Goal: Transaction & Acquisition: Purchase product/service

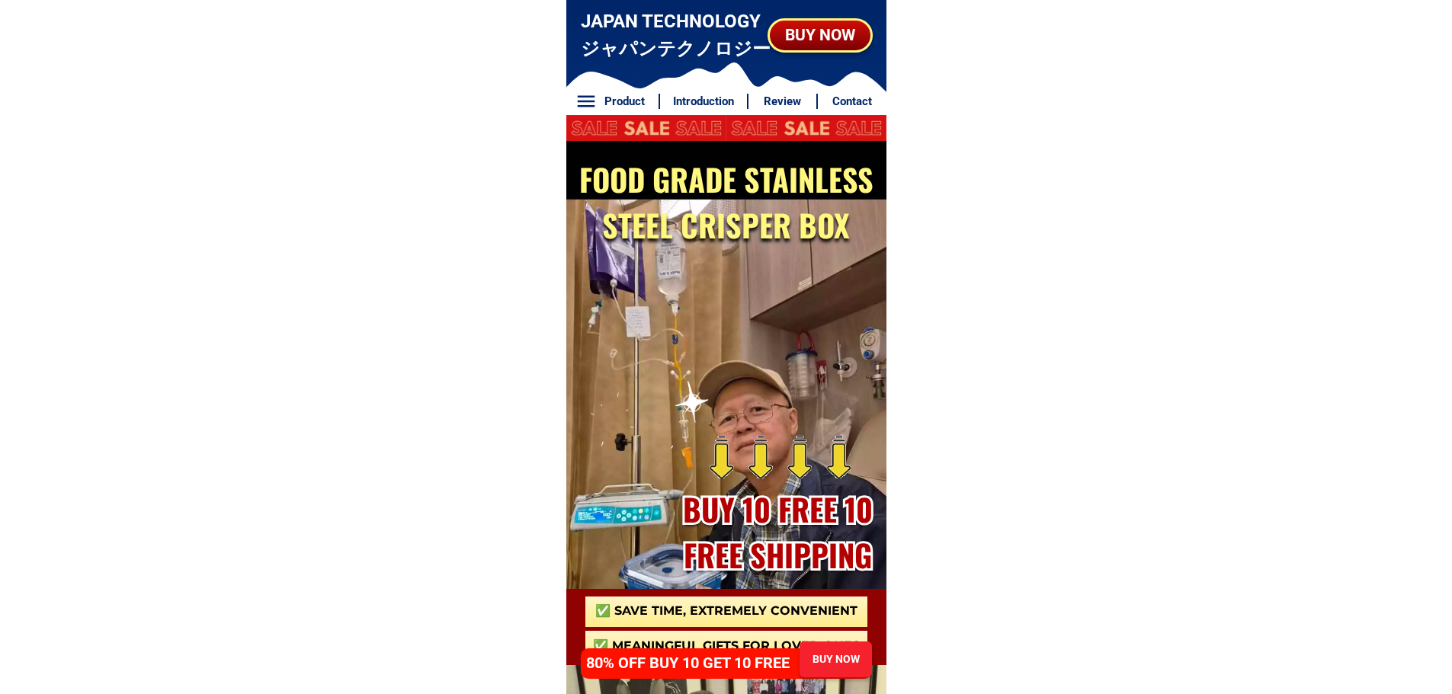
click at [816, 671] on div "BUY NOW" at bounding box center [836, 660] width 72 height 36
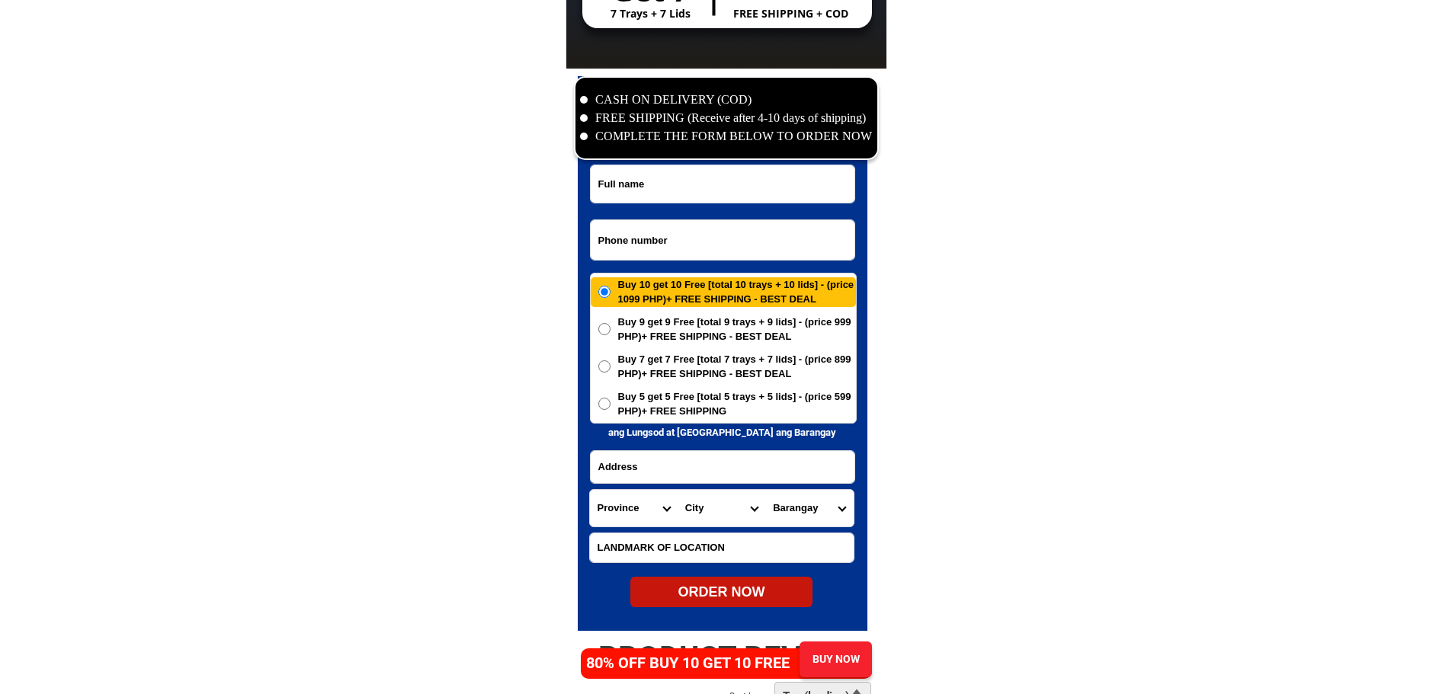
scroll to position [7364, 0]
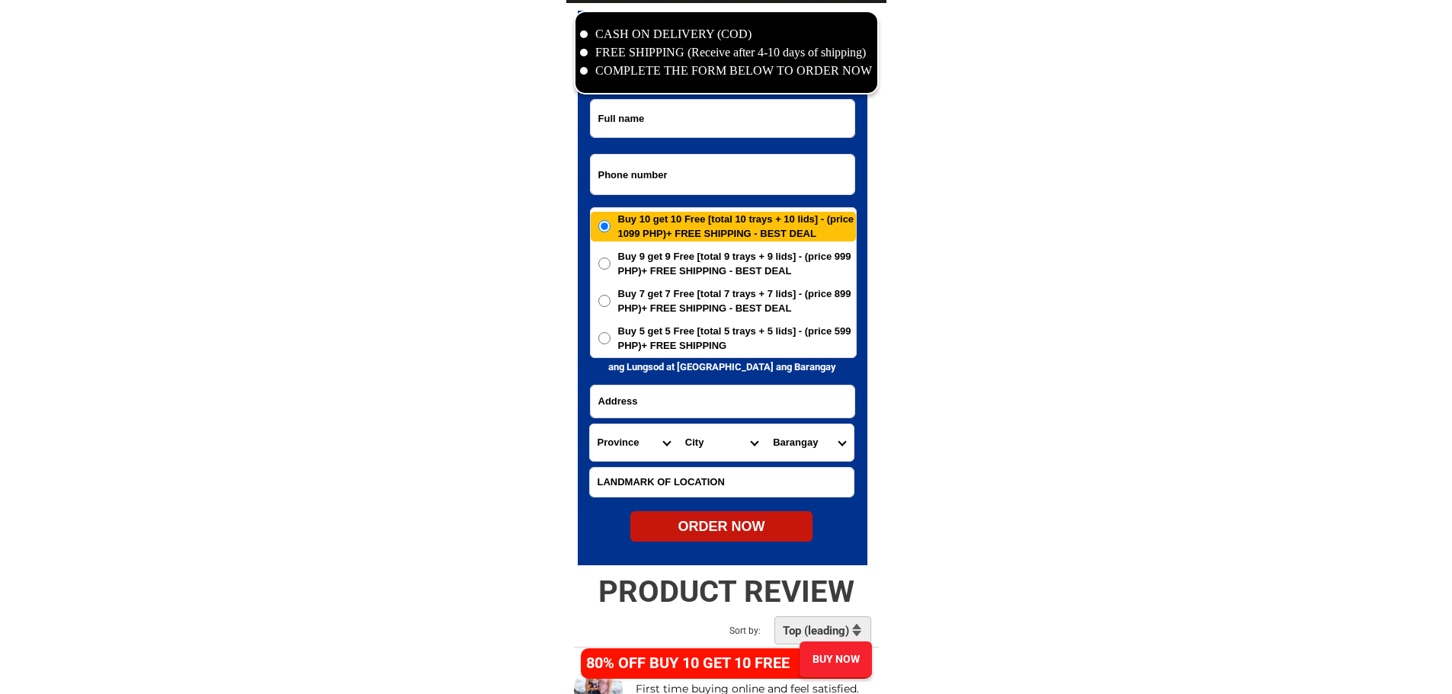
drag, startPoint x: 670, startPoint y: 158, endPoint x: 671, endPoint y: 179, distance: 21.4
click at [670, 162] on input "Input phone_number" at bounding box center [723, 175] width 264 height 40
paste input "639682209739"
type input "[PHONE_NUMBER]"
click at [745, 415] on input "Input address" at bounding box center [723, 402] width 264 height 32
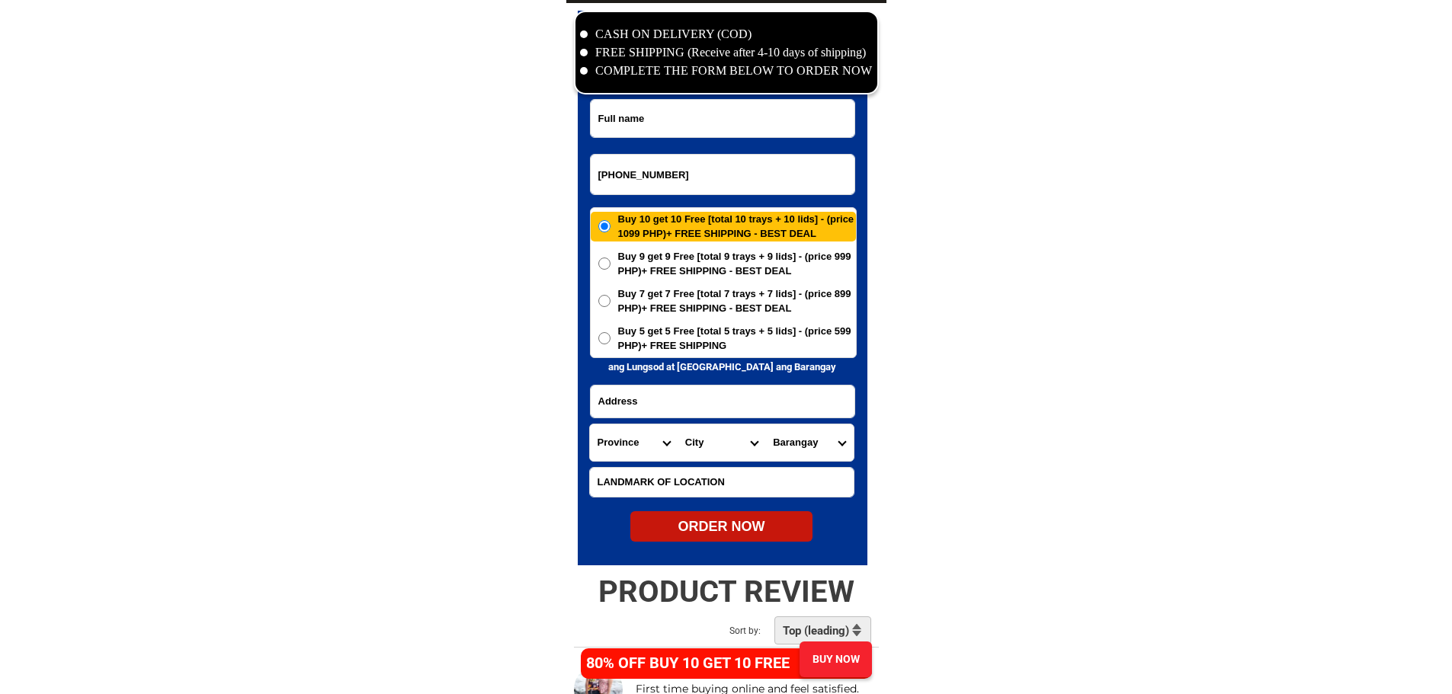
paste input "2-f [PERSON_NAME] ph"
type input "2-f [PERSON_NAME] ph"
click at [707, 130] on input "Input full_name" at bounding box center [723, 118] width 264 height 37
type input "u"
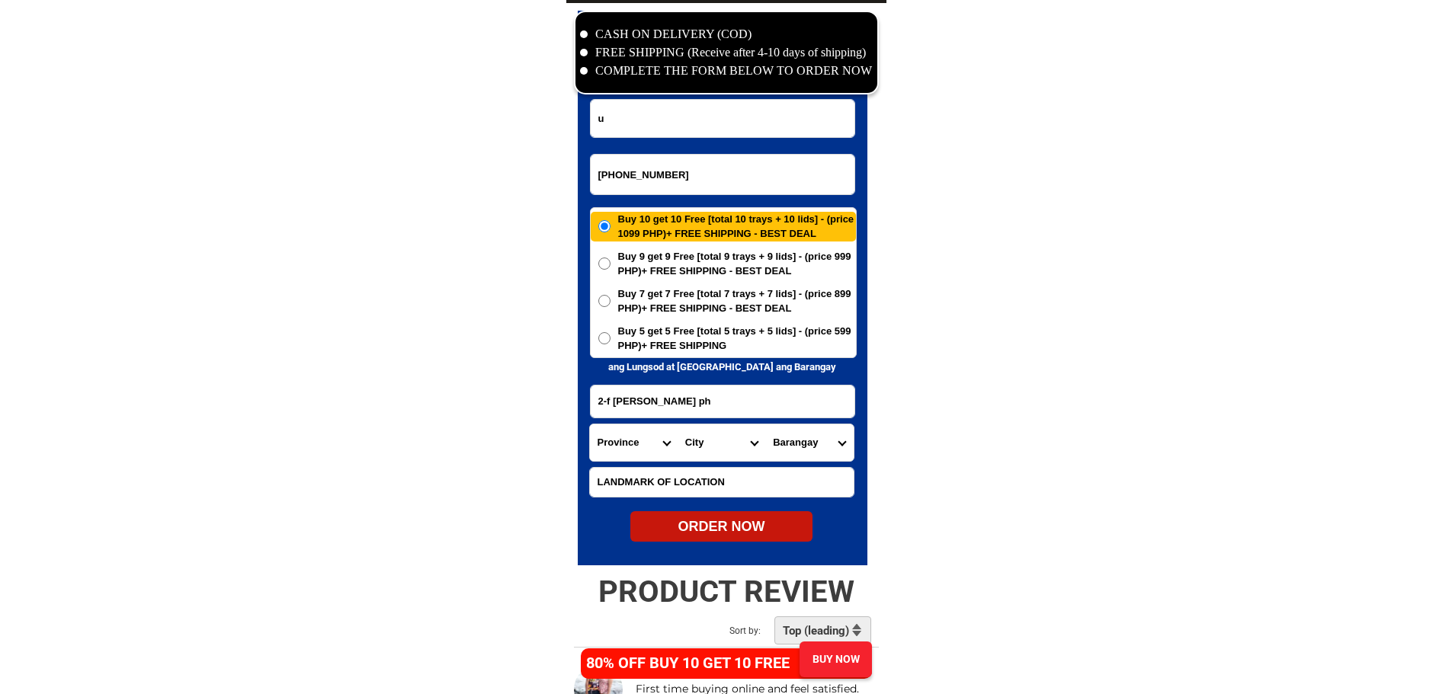
click at [631, 438] on select "Province [GEOGRAPHIC_DATA] [GEOGRAPHIC_DATA][PERSON_NAME][GEOGRAPHIC_DATA][GEOG…" at bounding box center [634, 443] width 88 height 37
click at [639, 435] on select "Province [GEOGRAPHIC_DATA] [GEOGRAPHIC_DATA][PERSON_NAME][GEOGRAPHIC_DATA][GEOG…" at bounding box center [634, 443] width 88 height 37
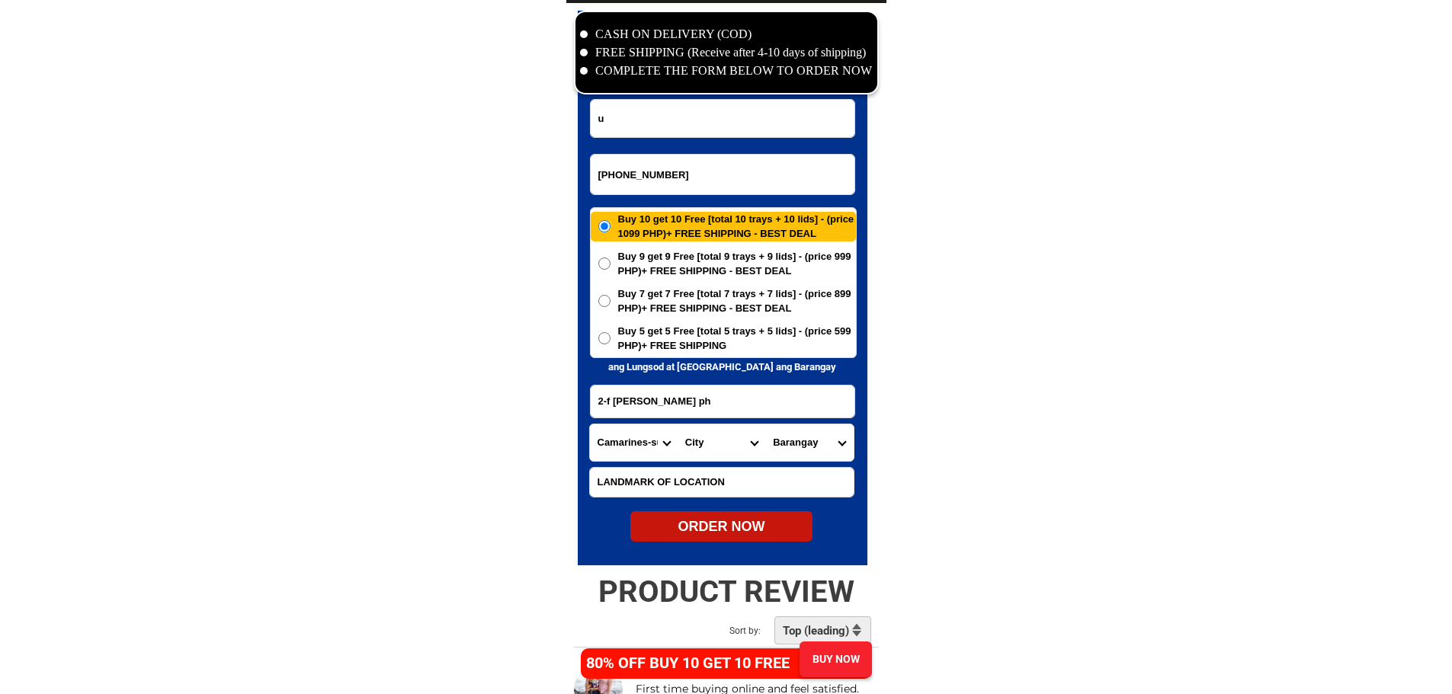
select select "63_8"
click at [686, 444] on select "City Baao Balatan [PERSON_NAME] Buhi [PERSON_NAME][GEOGRAPHIC_DATA] [GEOGRAPHIC…" at bounding box center [722, 443] width 88 height 37
select select "63_865"
click at [678, 425] on select "City Alcoy [GEOGRAPHIC_DATA][PERSON_NAME][GEOGRAPHIC_DATA][GEOGRAPHIC_DATA] [GE…" at bounding box center [722, 443] width 88 height 37
click at [813, 448] on select "Barangay Adlaon Agsungot Apas Babag Bacayan Banilad Basak pardo Basak san nicol…" at bounding box center [809, 443] width 88 height 37
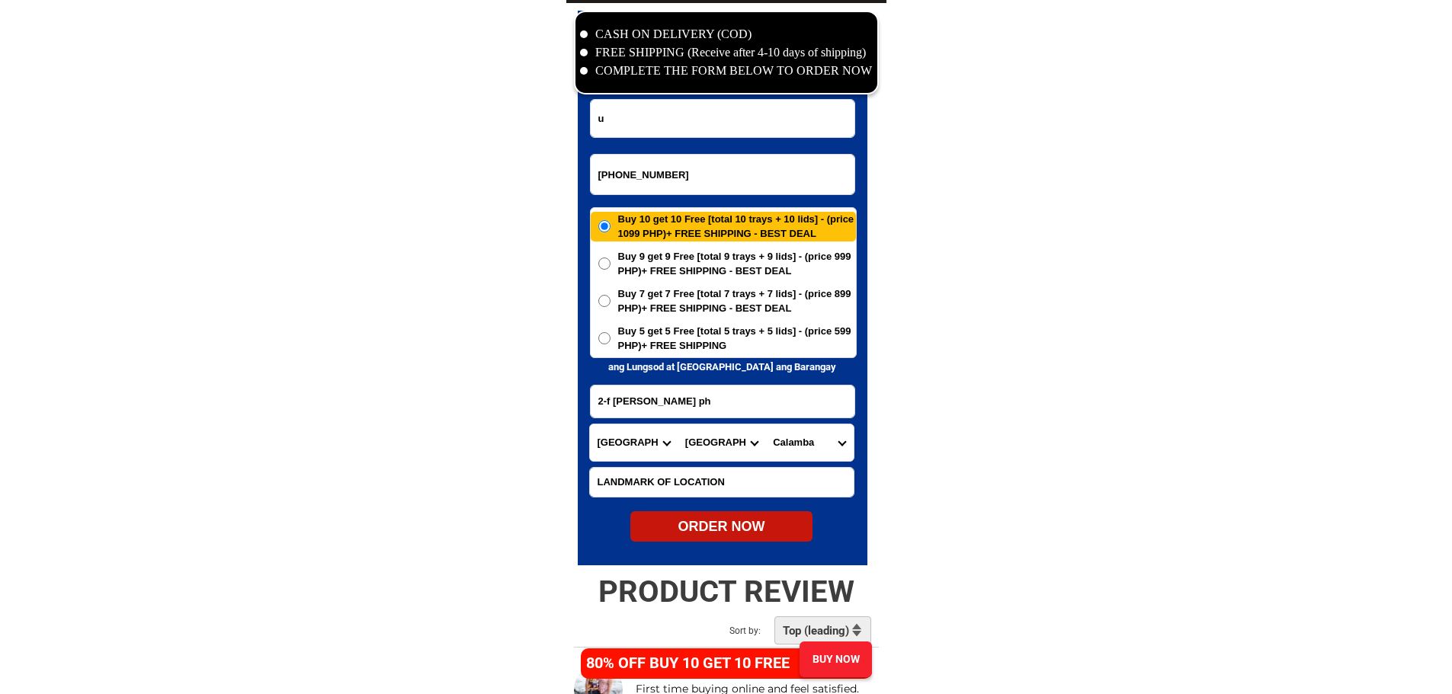
click at [813, 448] on select "Barangay Adlaon Agsungot Apas Babag Bacayan Banilad Basak pardo Basak san nicol…" at bounding box center [809, 443] width 88 height 37
click at [747, 402] on input "2-f carlock cebu coty ph" at bounding box center [723, 402] width 264 height 32
click at [794, 466] on form "u +639682209739 ORDER NOW 2-f carlock cebu coty ph Province Abra Agusan-del-nor…" at bounding box center [723, 321] width 268 height 444
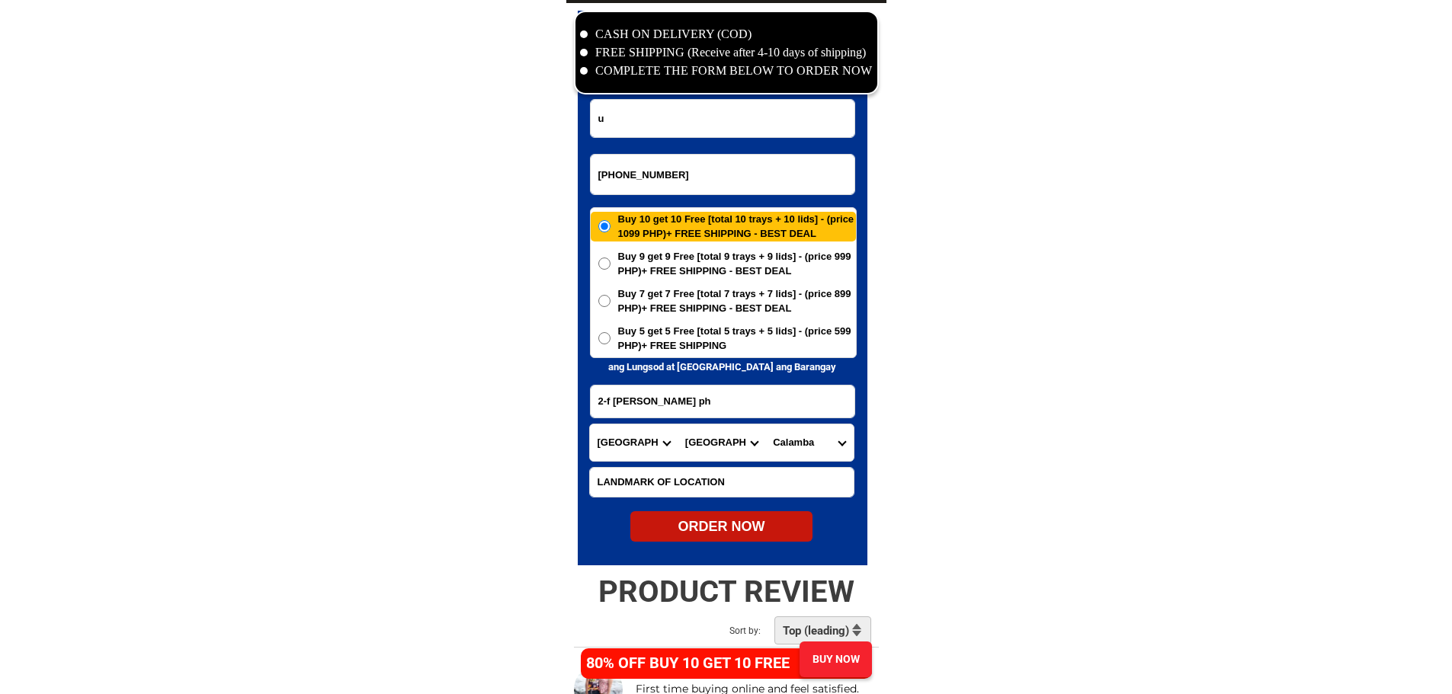
click at [794, 452] on select "Barangay Adlaon Agsungot Apas Babag Bacayan Banilad Basak pardo Basak san nicol…" at bounding box center [809, 443] width 88 height 37
click at [799, 440] on select "Barangay Adlaon Agsungot Apas Babag Bacayan Banilad Basak pardo Basak san nicol…" at bounding box center [809, 443] width 88 height 37
click at [822, 453] on select "Barangay Adlaon Agsungot Apas Babag Bacayan Banilad Basak pardo Basak san nicol…" at bounding box center [809, 443] width 88 height 37
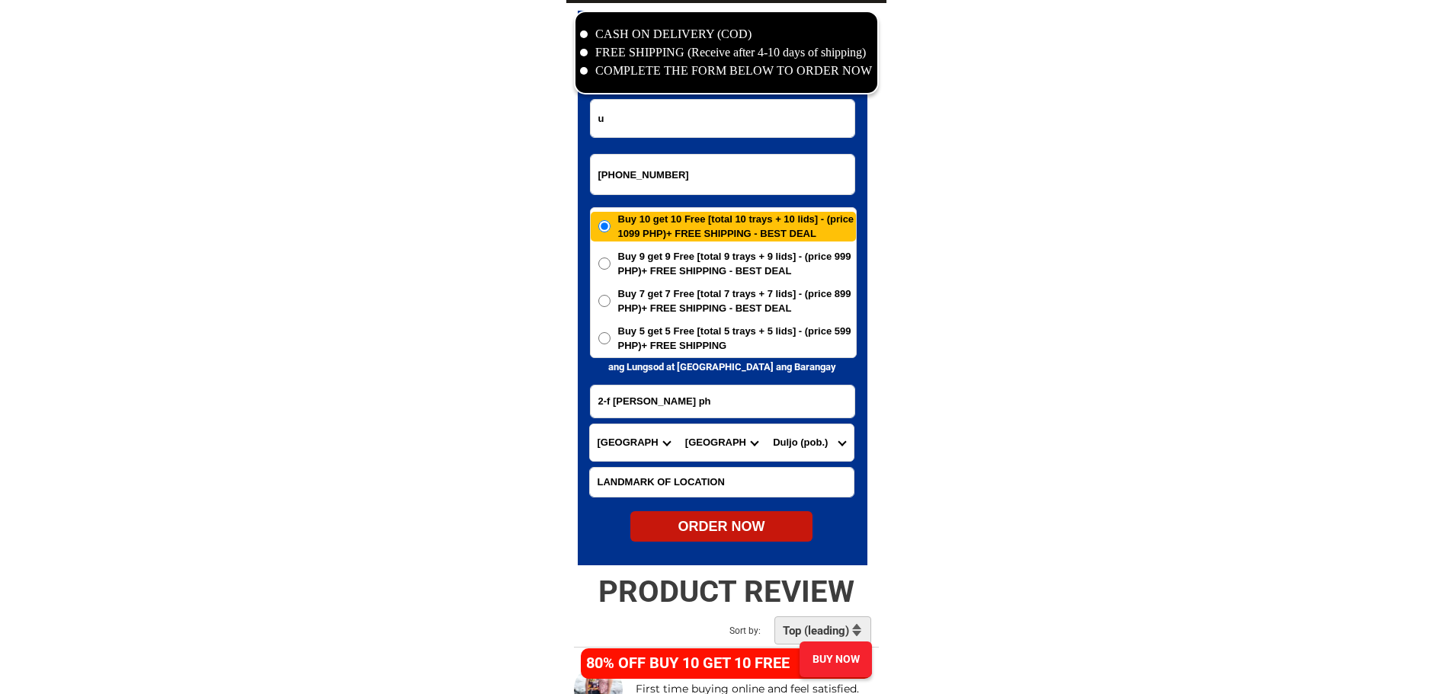
click at [880, 480] on div "CASH ON DELIVERY (COD) FREE SHIPPING (Receive after 4-10 days of shipping) COMP…" at bounding box center [726, 284] width 320 height 563
click at [831, 433] on select "Barangay Adlaon Agsungot Apas Babag Bacayan Banilad Basak pardo Basak san nicol…" at bounding box center [809, 443] width 88 height 37
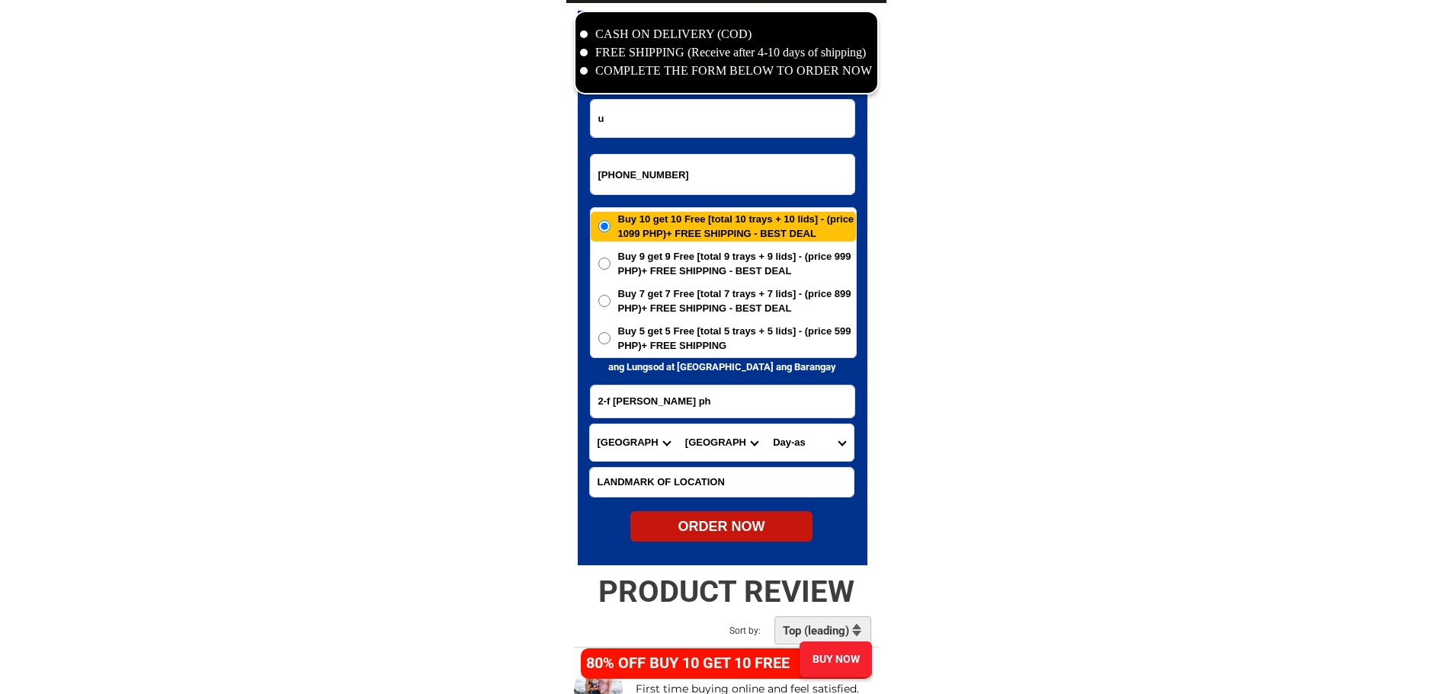
click at [831, 433] on select "Barangay Adlaon Agsungot Apas Babag Bacayan Banilad Basak pardo Basak san nicol…" at bounding box center [809, 443] width 88 height 37
select select "63_8654801"
drag, startPoint x: 967, startPoint y: 492, endPoint x: 792, endPoint y: 527, distance: 178.6
click at [750, 523] on div "ORDER NOW" at bounding box center [721, 527] width 182 height 21
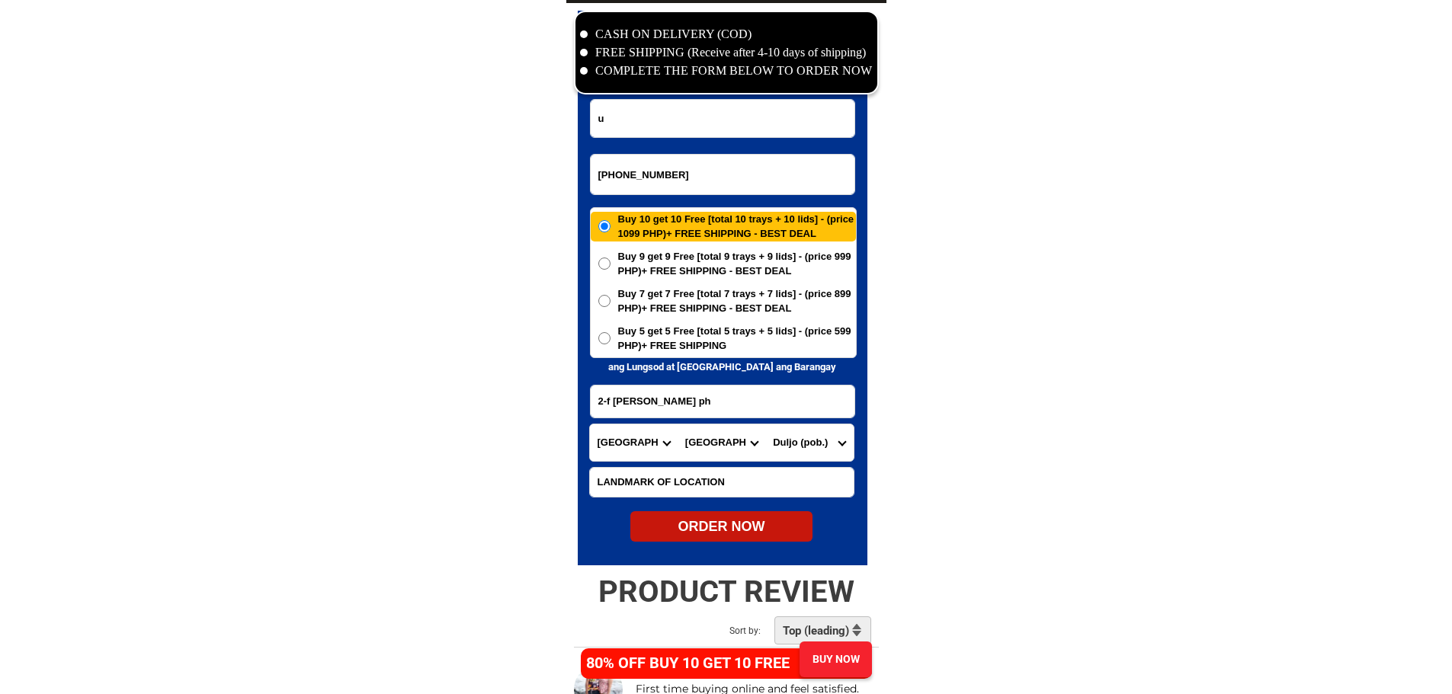
radio input "true"
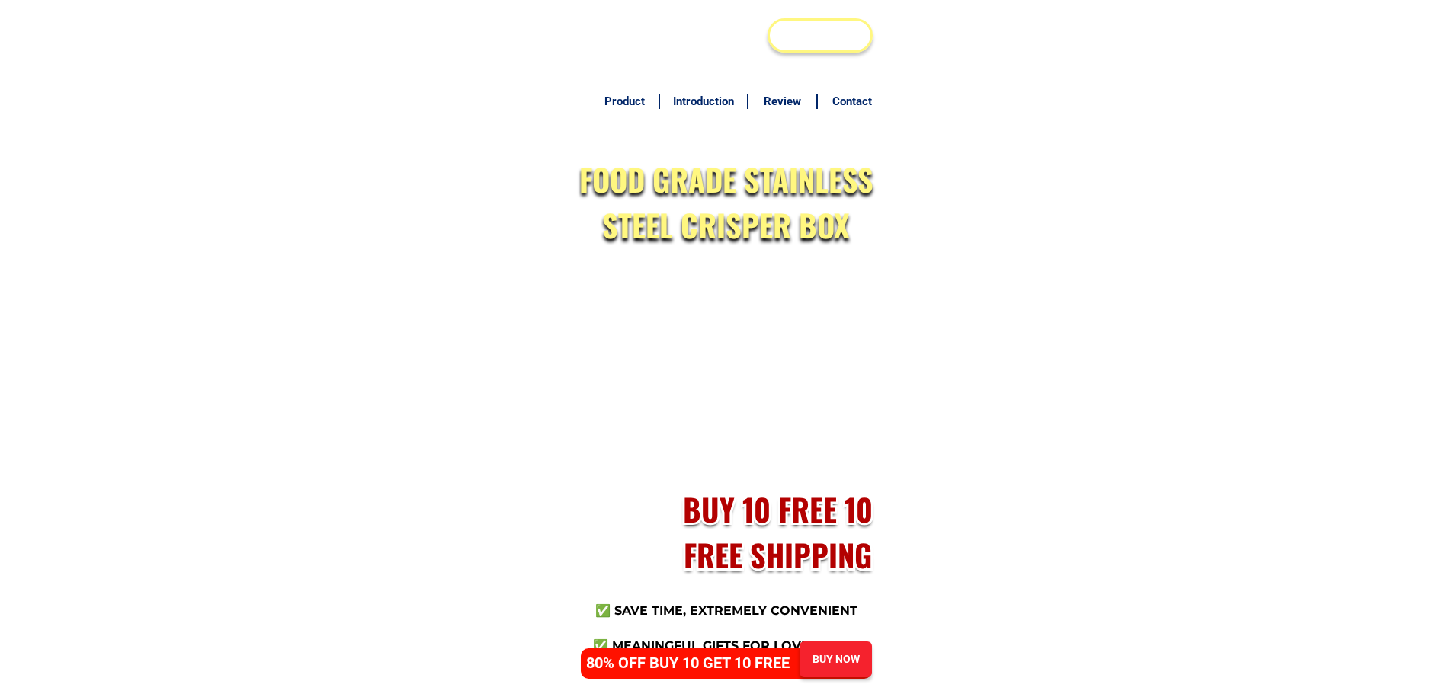
scroll to position [7364, 0]
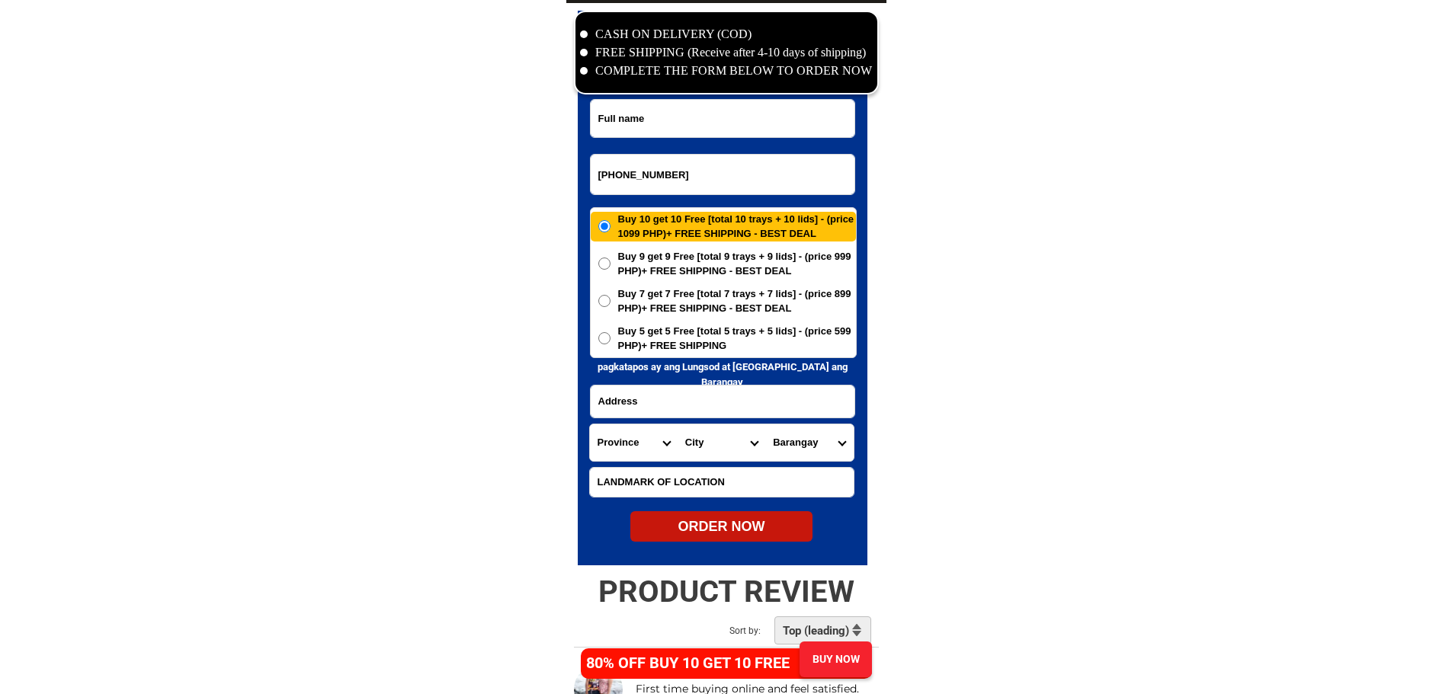
click at [620, 171] on input "[PHONE_NUMBER]" at bounding box center [723, 175] width 264 height 40
click at [639, 176] on input "+639288 482050" at bounding box center [723, 175] width 264 height 40
type input "[PHONE_NUMBER]"
click at [723, 130] on input "Input full_name" at bounding box center [723, 118] width 264 height 37
paste input "[PERSON_NAME]"
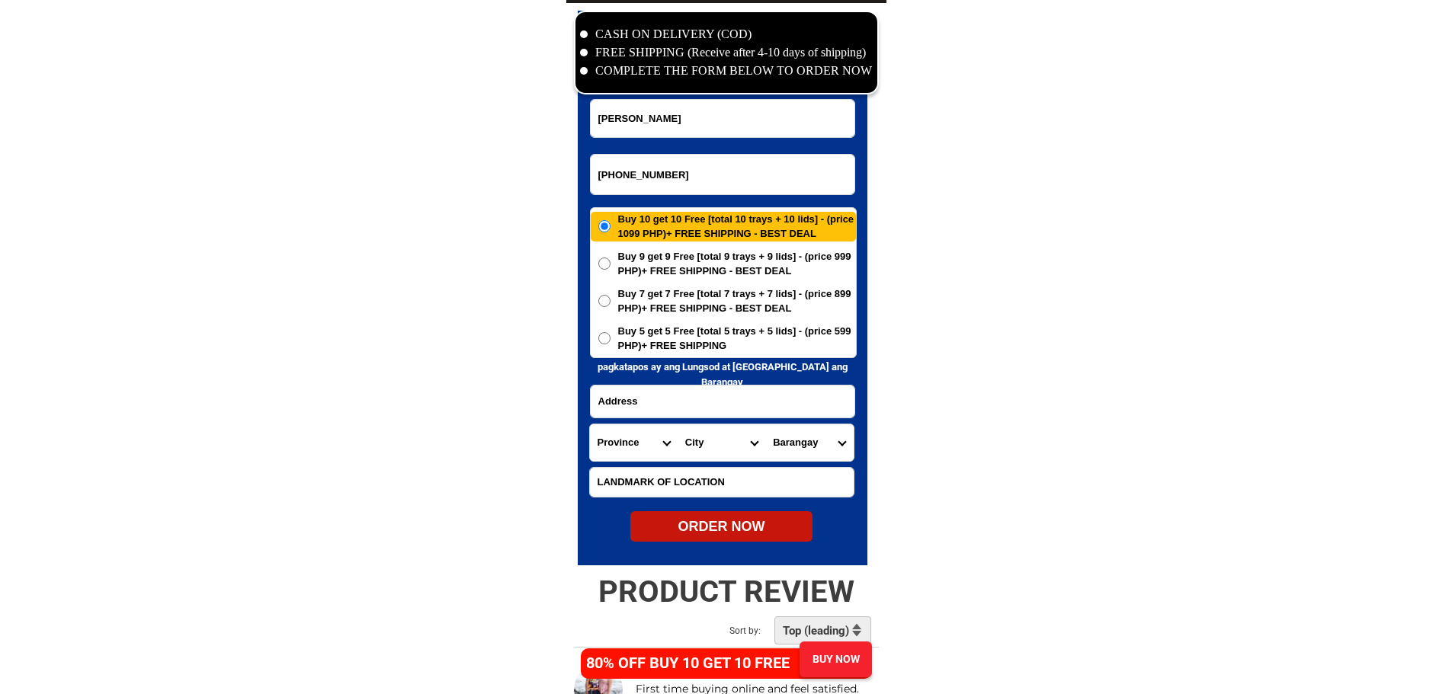
type input "[PERSON_NAME]"
drag, startPoint x: 737, startPoint y: 337, endPoint x: 764, endPoint y: 342, distance: 28.0
click at [736, 337] on span "Buy 5 get 5 Free [total 5 trays + 5 lids] - (price 599 PHP)+ FREE SHIPPING" at bounding box center [737, 339] width 238 height 30
click at [611, 337] on input "Buy 5 get 5 Free [total 5 trays + 5 lids] - (price 599 PHP)+ FREE SHIPPING" at bounding box center [604, 338] width 12 height 12
radio input "true"
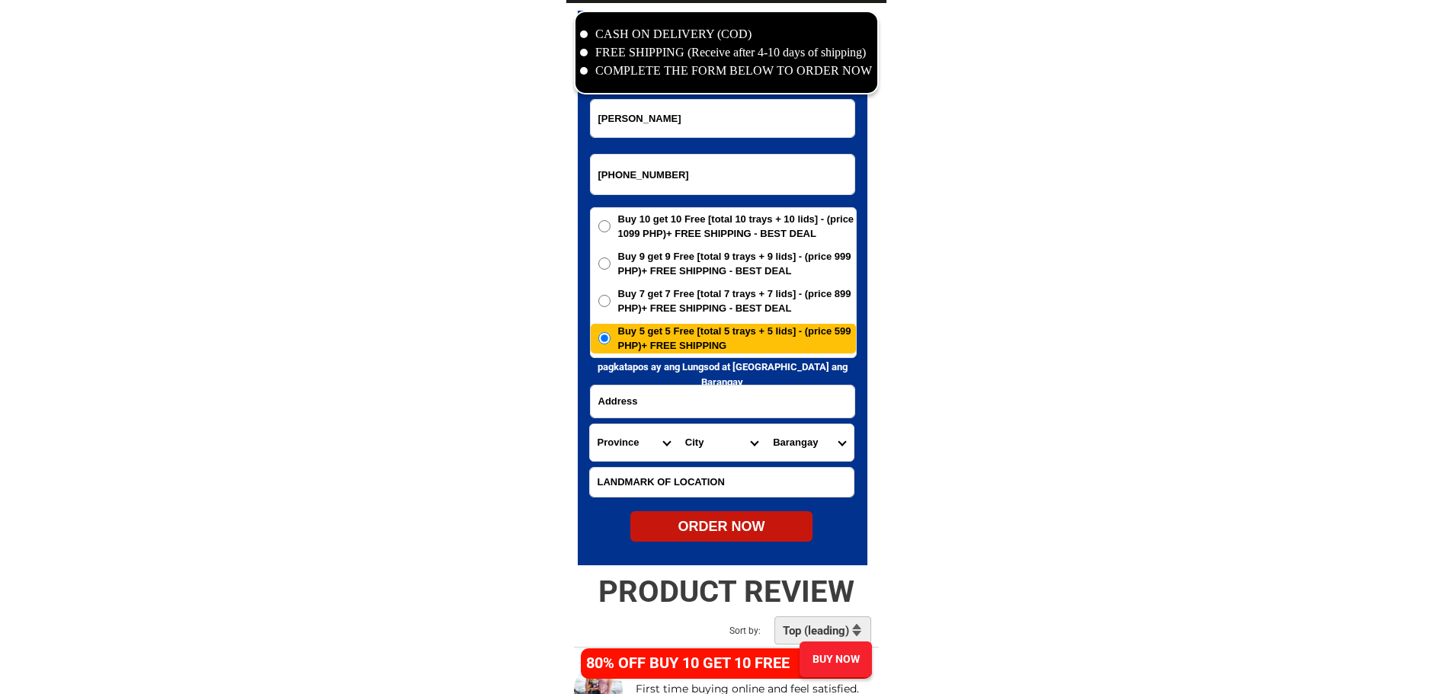
click at [764, 399] on input "Input address" at bounding box center [723, 402] width 264 height 32
paste input "0429 Purok 4"
type input "0429 Purok 4"
click at [779, 481] on input "Input LANDMARKOFLOCATION" at bounding box center [722, 482] width 264 height 29
paste input "Near [GEOGRAPHIC_DATA]"
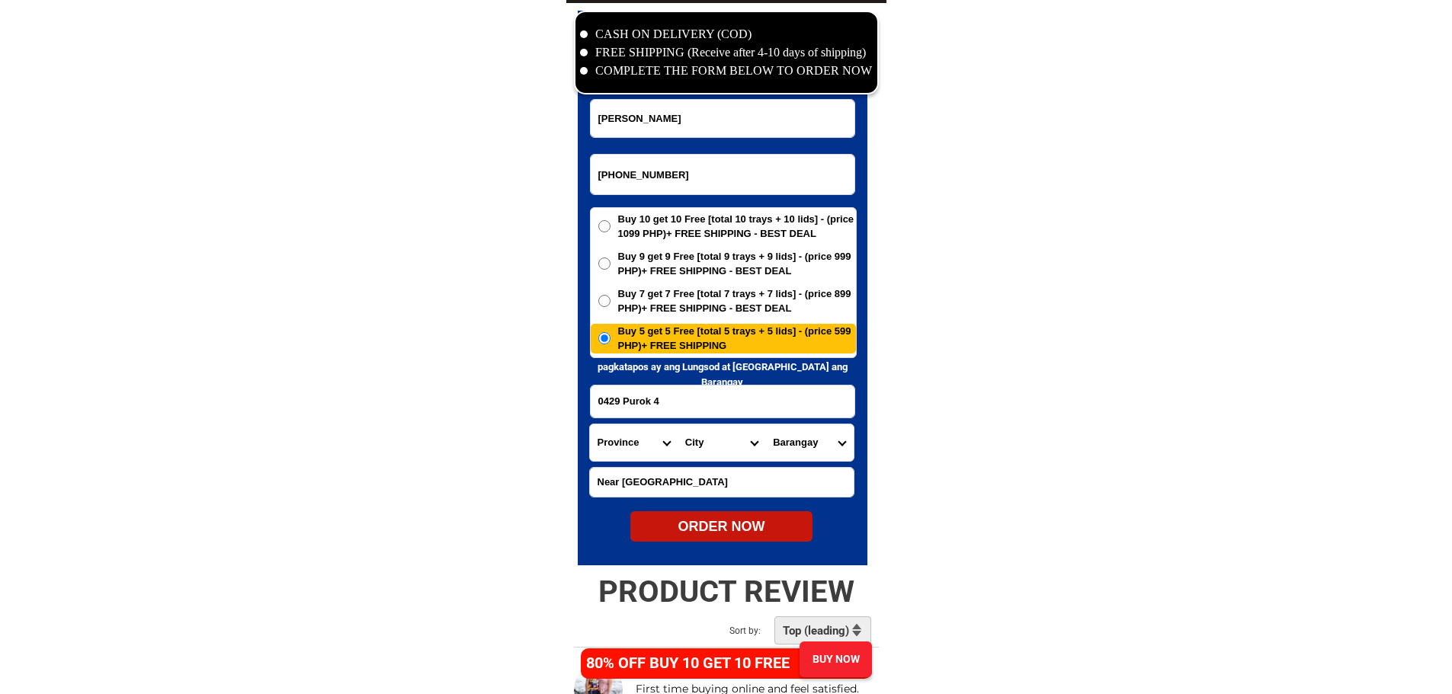
type input "Near [GEOGRAPHIC_DATA]"
click at [620, 441] on select "Province [GEOGRAPHIC_DATA] [GEOGRAPHIC_DATA] [GEOGRAPHIC_DATA] [GEOGRAPHIC_DATA…" at bounding box center [634, 443] width 88 height 37
select select "63_761"
click at [590, 425] on select "Province [GEOGRAPHIC_DATA] [GEOGRAPHIC_DATA] [GEOGRAPHIC_DATA] [GEOGRAPHIC_DATA…" at bounding box center [634, 443] width 88 height 37
click at [717, 441] on select "City Angat Balagtas [GEOGRAPHIC_DATA] [GEOGRAPHIC_DATA] [GEOGRAPHIC_DATA] [GEOG…" at bounding box center [722, 443] width 88 height 37
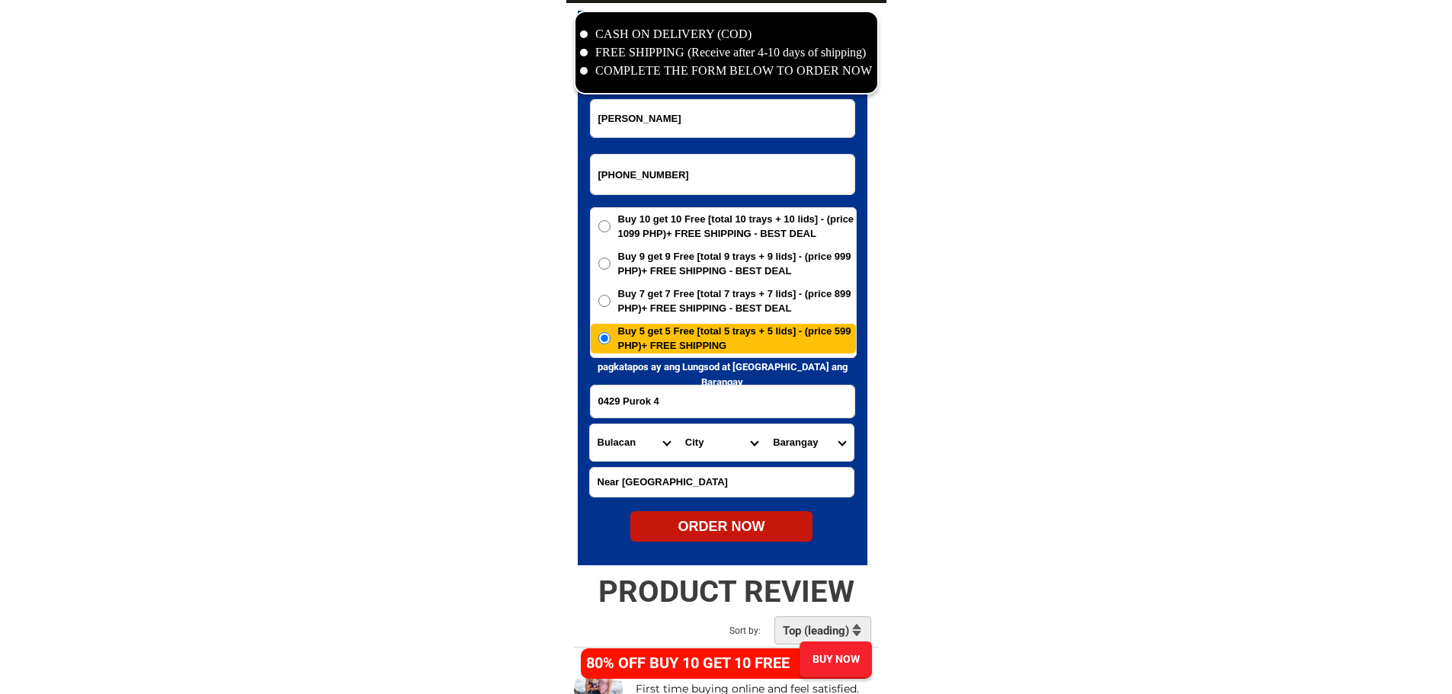
select select "63_7619172"
click at [846, 459] on select "Barangay Agnaya Bagong silang Banga i Banga ii Bintog Bulihan Culianin Dampol L…" at bounding box center [809, 443] width 88 height 37
select select "63_76191724125"
drag, startPoint x: 973, startPoint y: 463, endPoint x: 928, endPoint y: 486, distance: 49.8
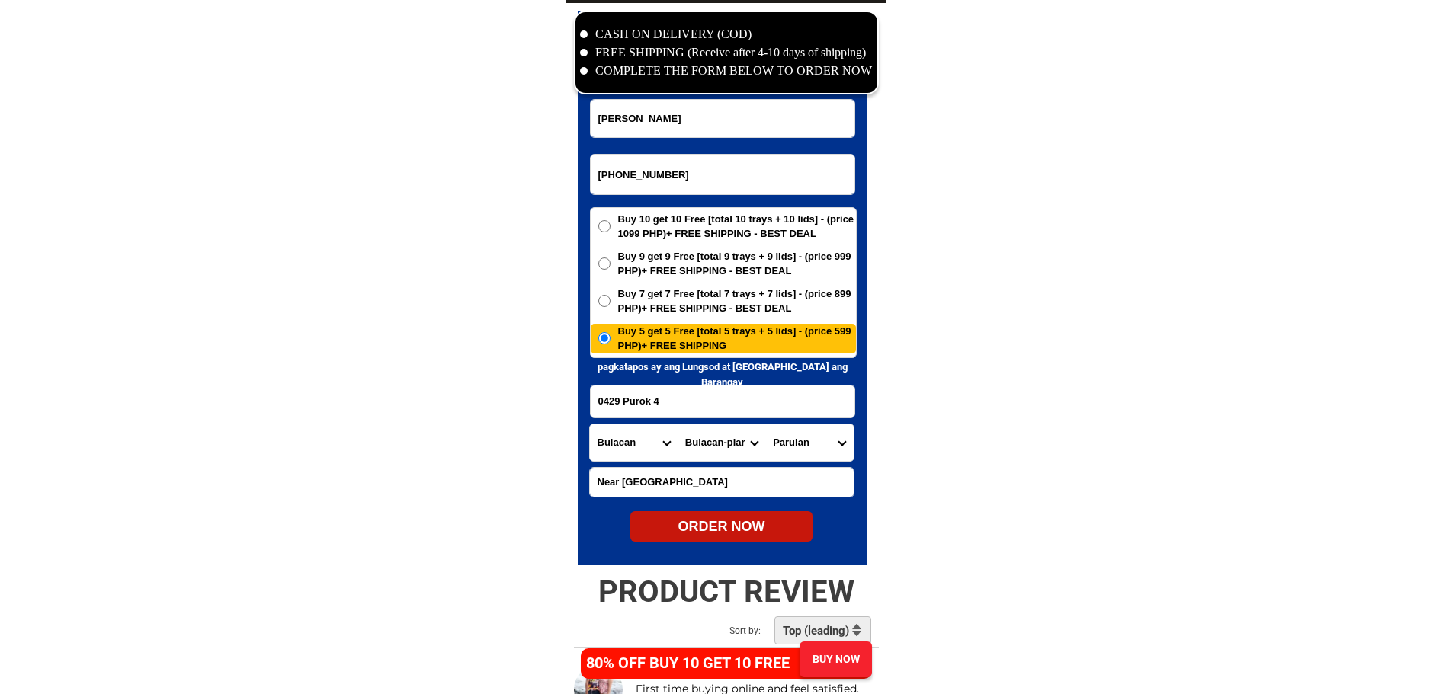
click at [768, 524] on div "ORDER NOW" at bounding box center [721, 527] width 182 height 21
type input "0429 Purok 4"
radio input "true"
